Goal: Task Accomplishment & Management: Manage account settings

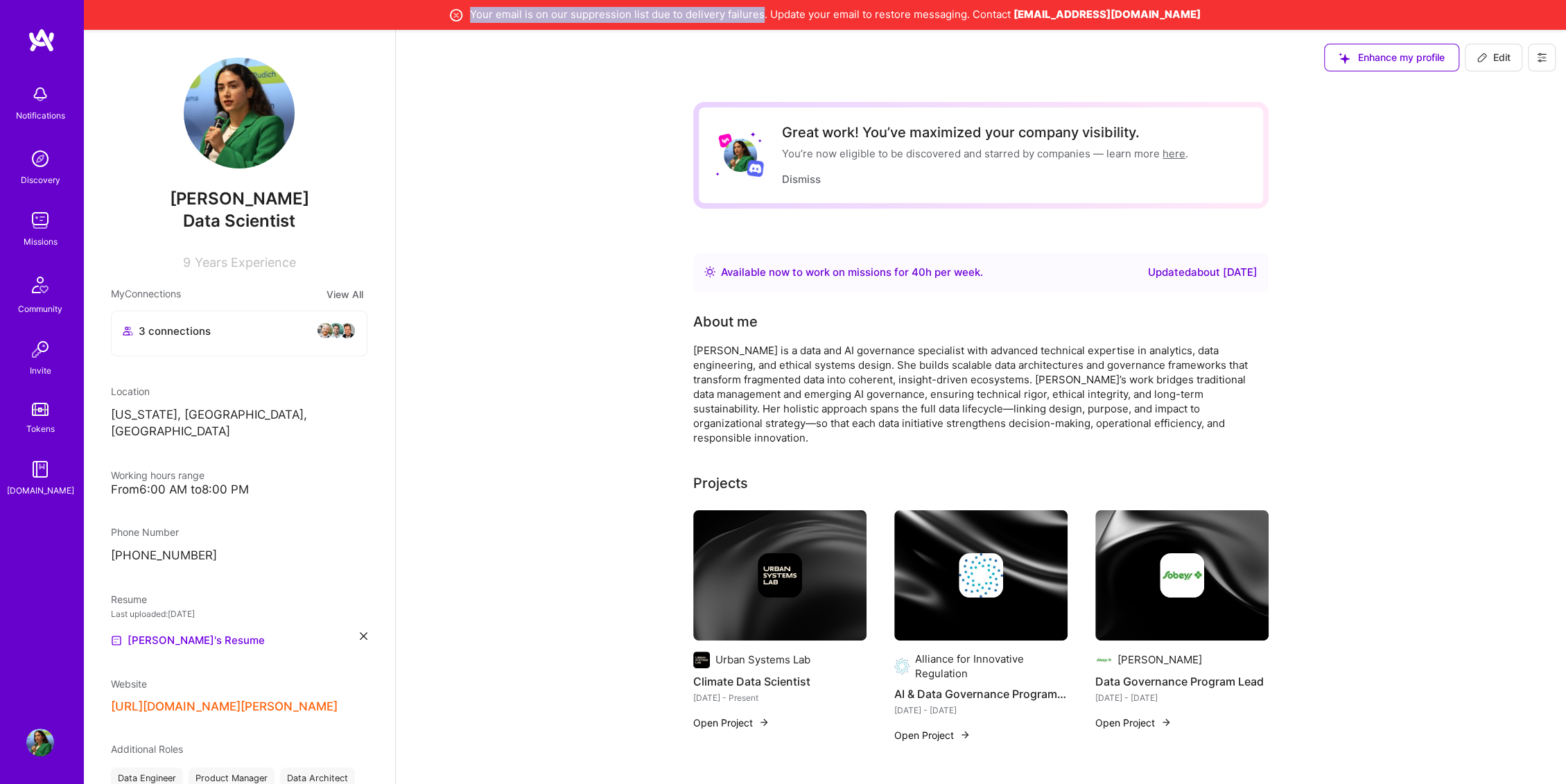
click at [820, 9] on div "Your email is on our suppression list due to delivery failures. Update your ema…" at bounding box center [825, 14] width 1469 height 16
click at [1539, 59] on icon at bounding box center [1541, 58] width 8 height 8
click at [1500, 91] on button "Settings" at bounding box center [1503, 89] width 104 height 35
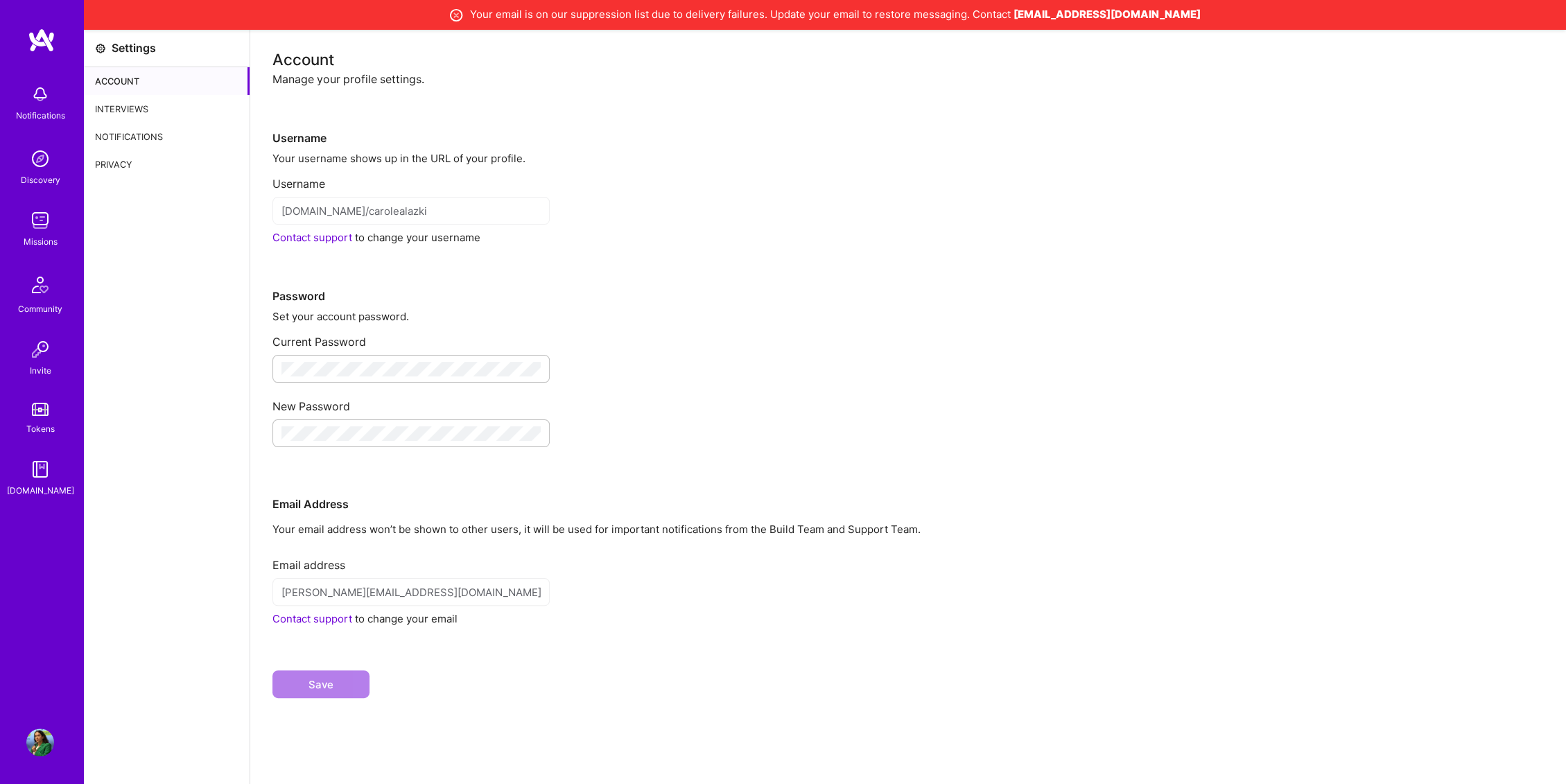
click at [138, 137] on div "Notifications" at bounding box center [166, 137] width 165 height 28
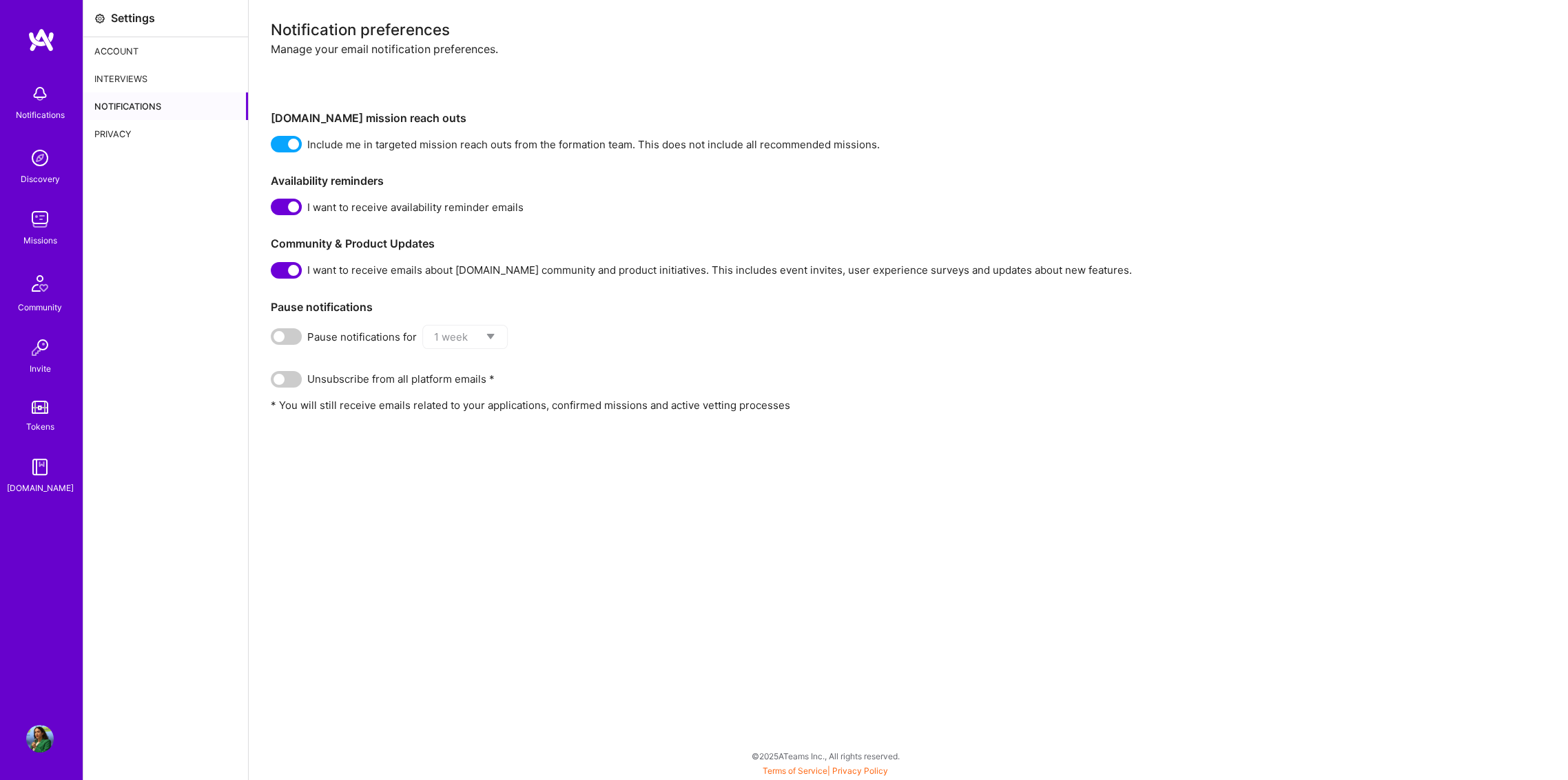
click at [127, 55] on div "Account" at bounding box center [165, 51] width 164 height 28
